Goal: Navigation & Orientation: Find specific page/section

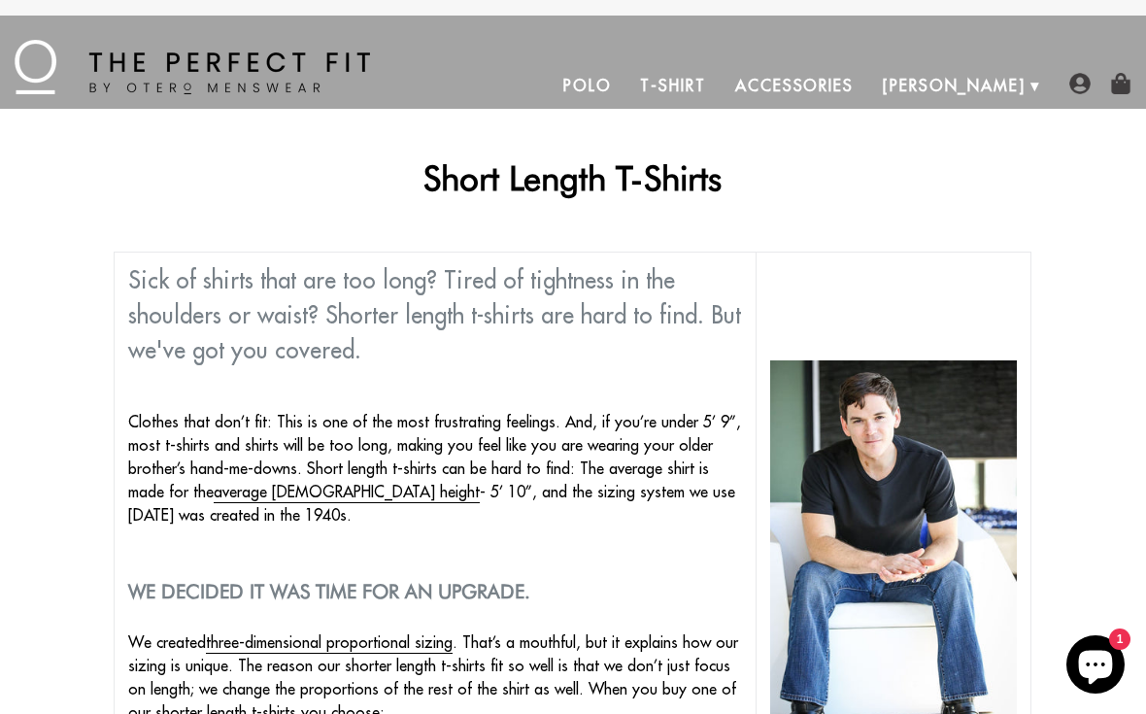
click at [720, 84] on link "T-Shirt" at bounding box center [672, 85] width 94 height 47
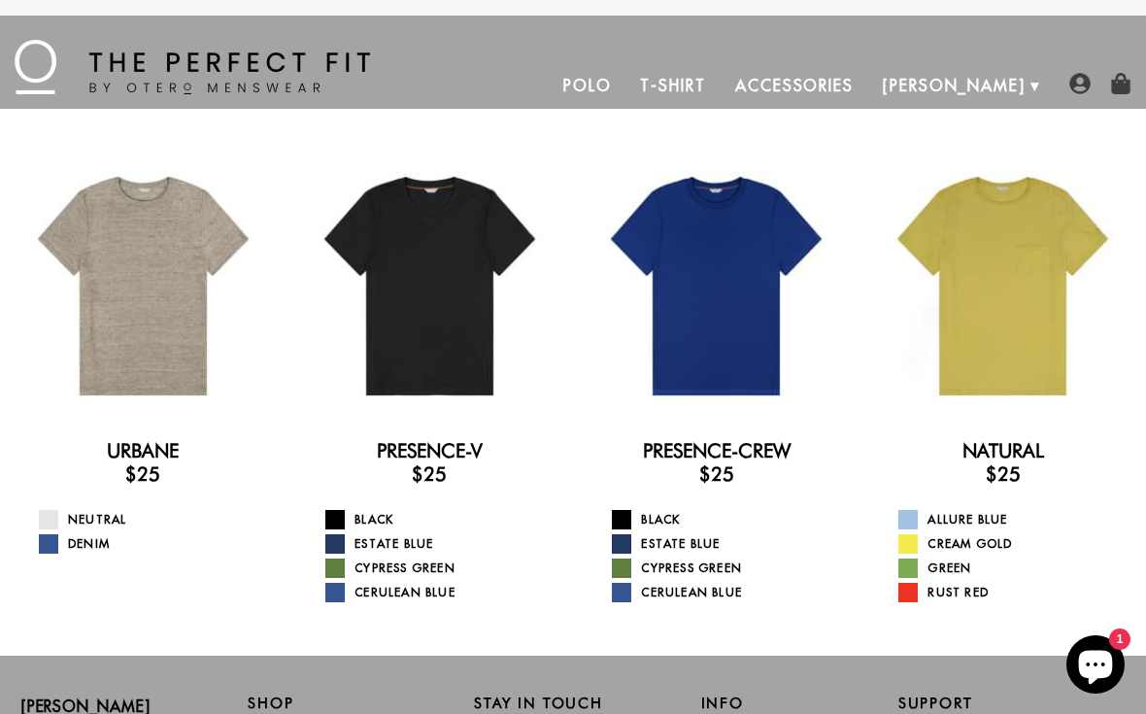
click at [626, 84] on link "Polo" at bounding box center [588, 85] width 78 height 47
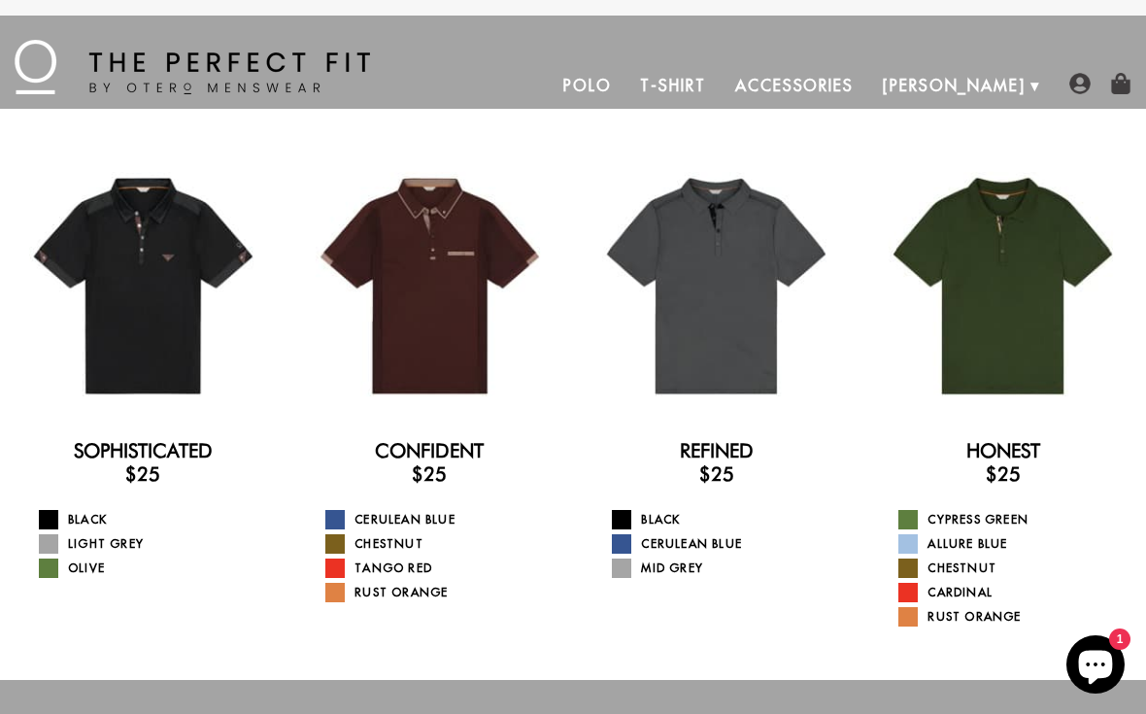
click at [720, 92] on link "T-Shirt" at bounding box center [672, 85] width 94 height 47
